Goal: Task Accomplishment & Management: Complete application form

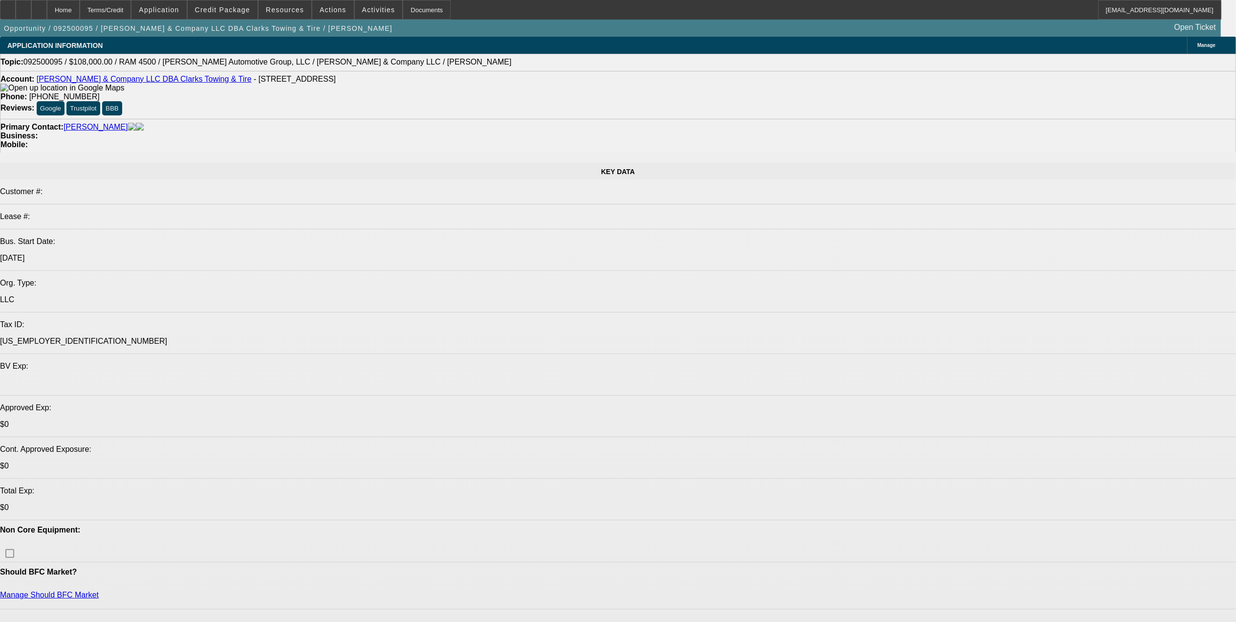
select select "0.1"
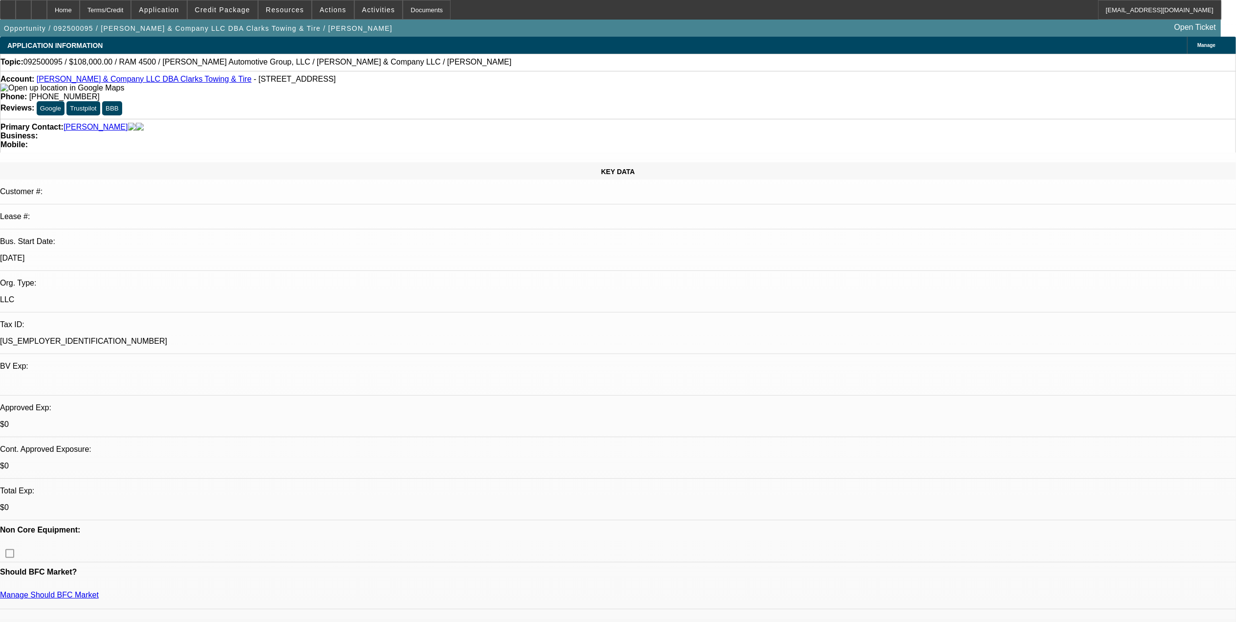
select select "2"
select select "0"
select select "0.1"
select select "2"
select select "0"
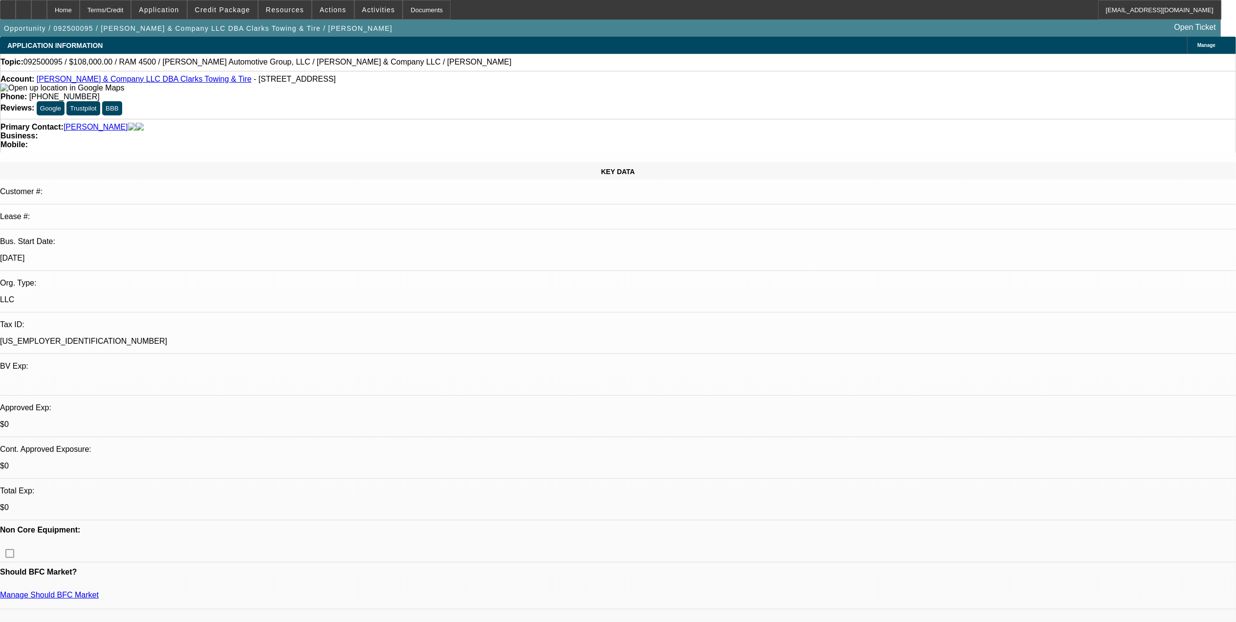
select select "0.1"
select select "2"
select select "0"
select select "0.1"
select select "2"
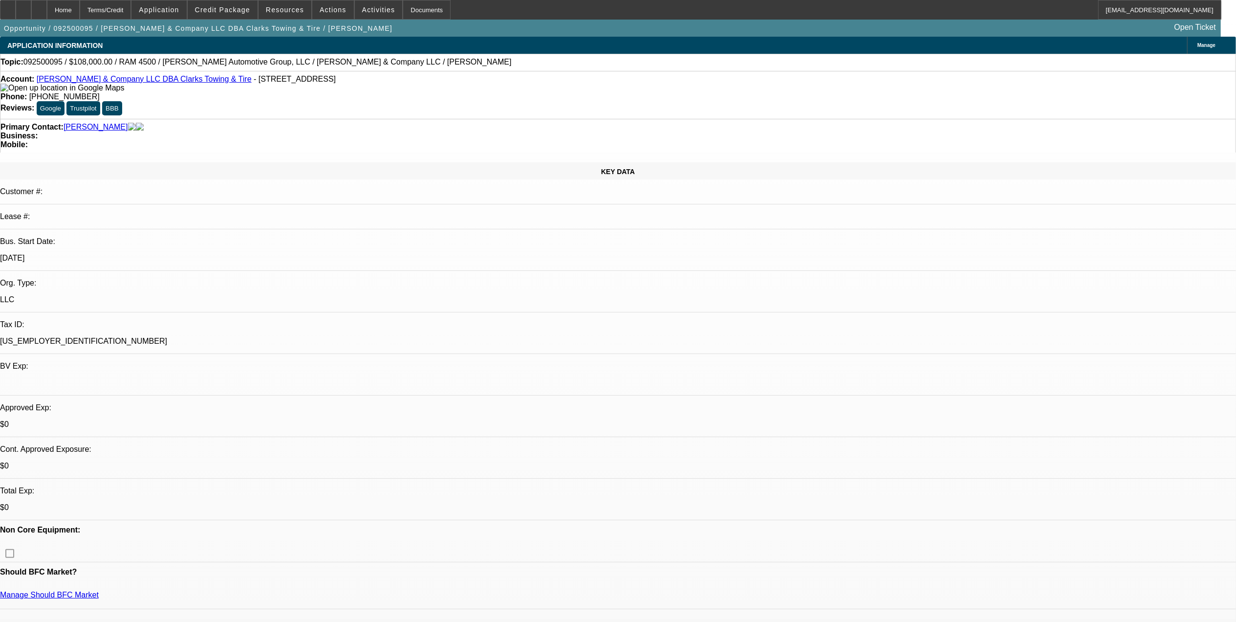
select select "0"
select select "1"
select select "2"
select select "6"
select select "1"
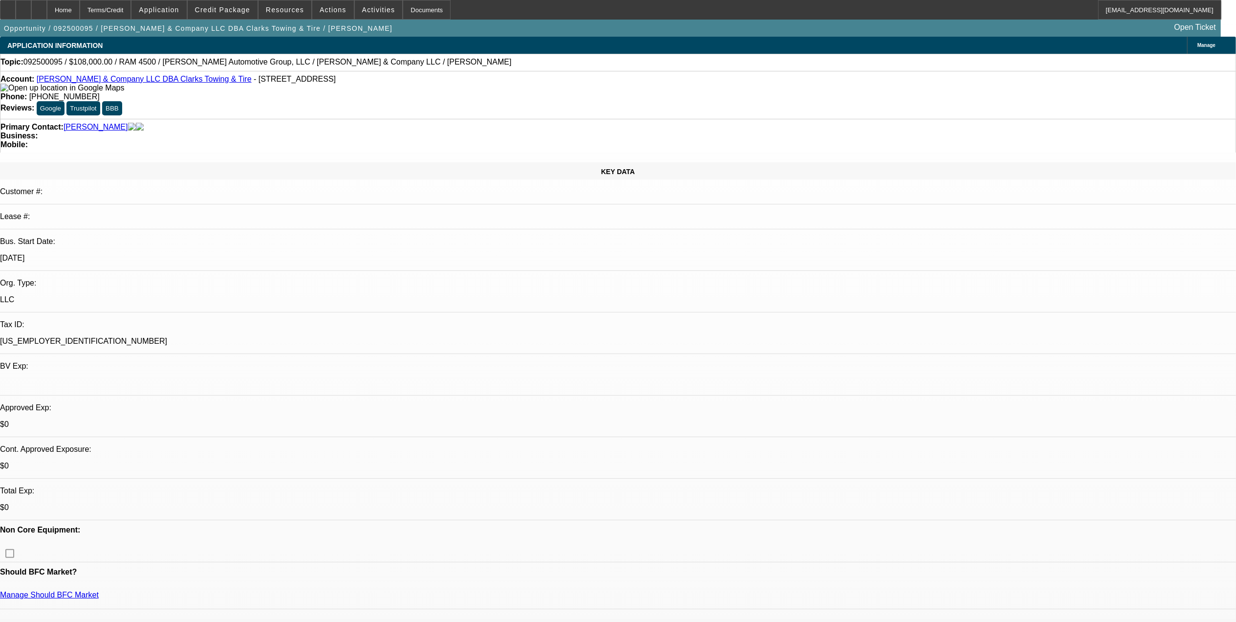
select select "2"
select select "6"
select select "1"
select select "2"
select select "6"
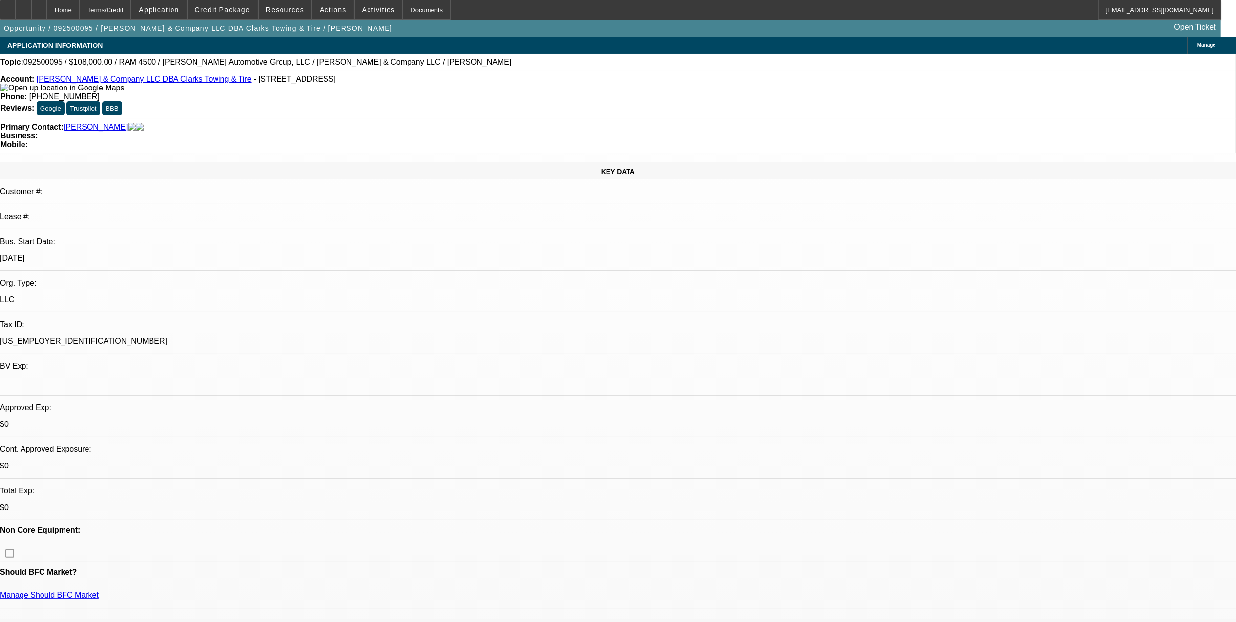
select select "1"
select select "2"
select select "6"
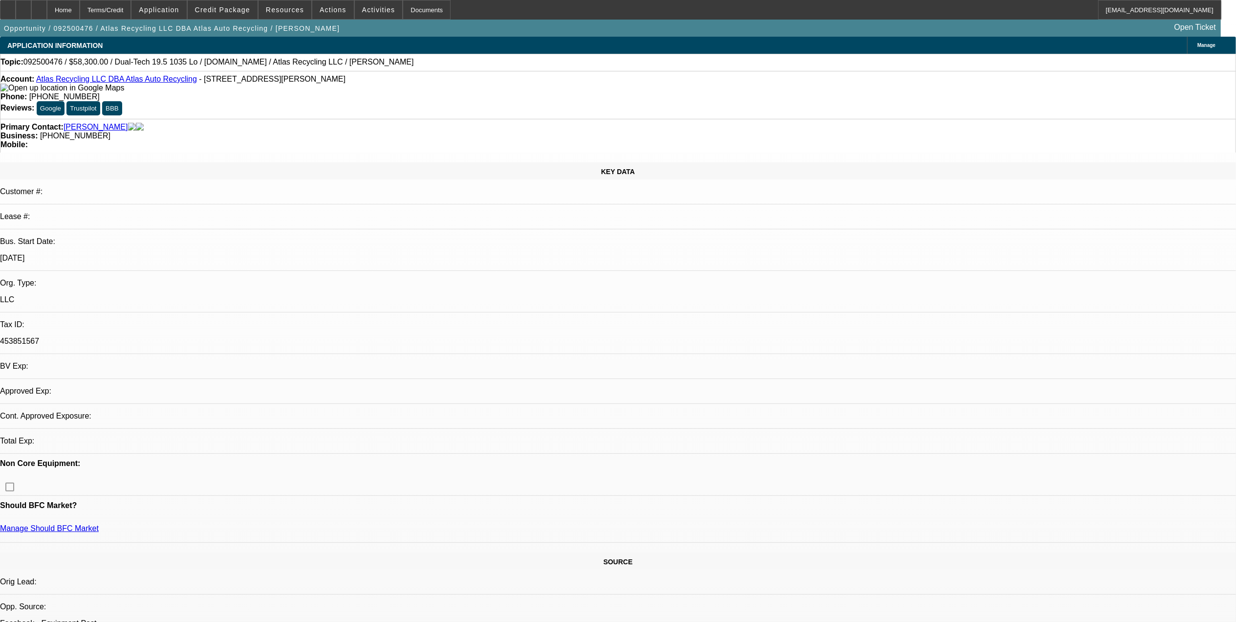
select select "0"
select select "2"
select select "0.1"
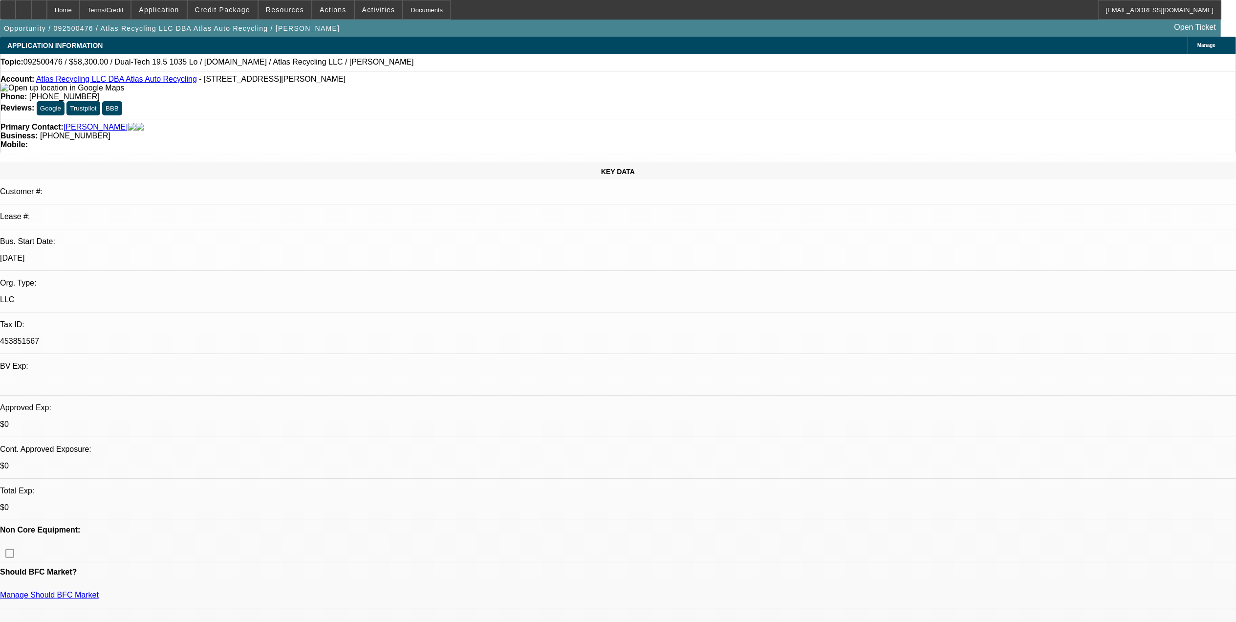
select select "1"
select select "2"
select select "4"
